Goal: Navigation & Orientation: Understand site structure

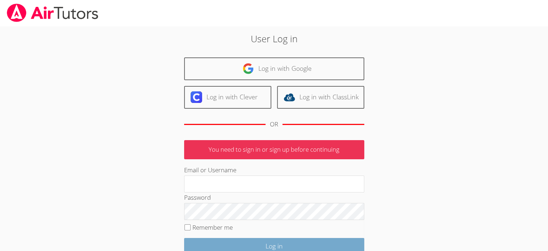
type input "[EMAIL_ADDRESS][DOMAIN_NAME]"
click at [273, 246] on input "Log in" at bounding box center [274, 246] width 180 height 17
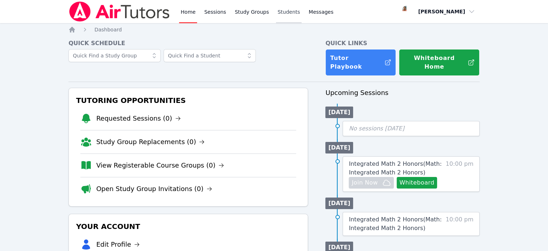
click at [276, 11] on link "Students" at bounding box center [288, 11] width 25 height 23
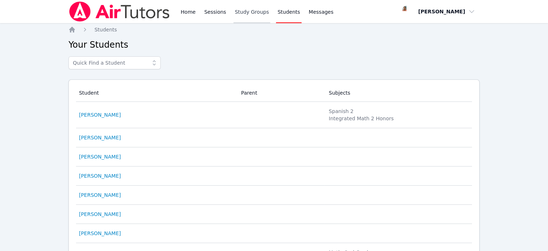
click at [257, 13] on link "Study Groups" at bounding box center [252, 11] width 37 height 23
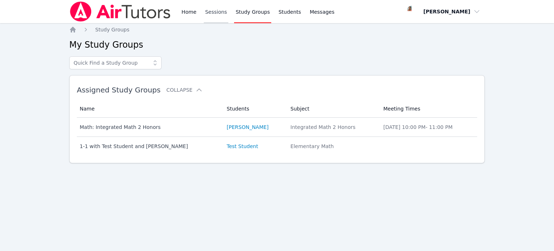
click at [222, 13] on link "Sessions" at bounding box center [216, 11] width 25 height 23
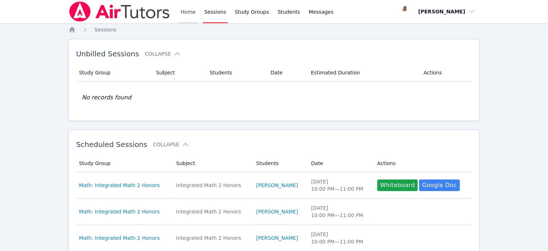
click at [189, 11] on link "Home" at bounding box center [188, 11] width 18 height 23
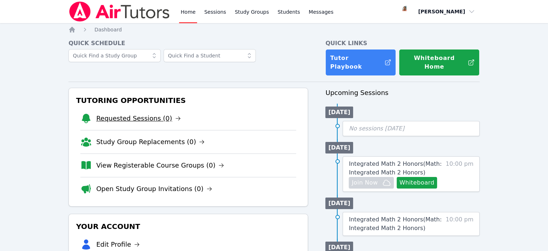
click at [143, 113] on link "Requested Sessions (0)" at bounding box center [138, 118] width 85 height 10
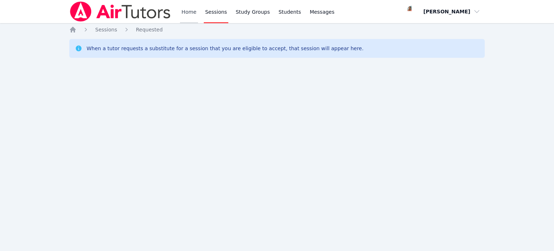
click at [191, 12] on link "Home" at bounding box center [189, 11] width 18 height 23
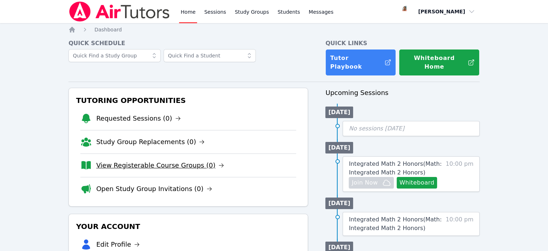
click at [129, 160] on link "View Registerable Course Groups (0)" at bounding box center [160, 165] width 128 height 10
